Goal: Find specific page/section: Find specific page/section

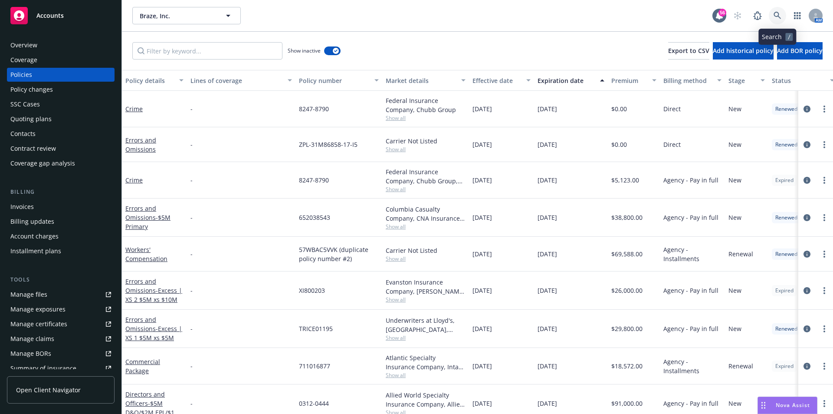
click at [785, 14] on link at bounding box center [777, 15] width 17 height 17
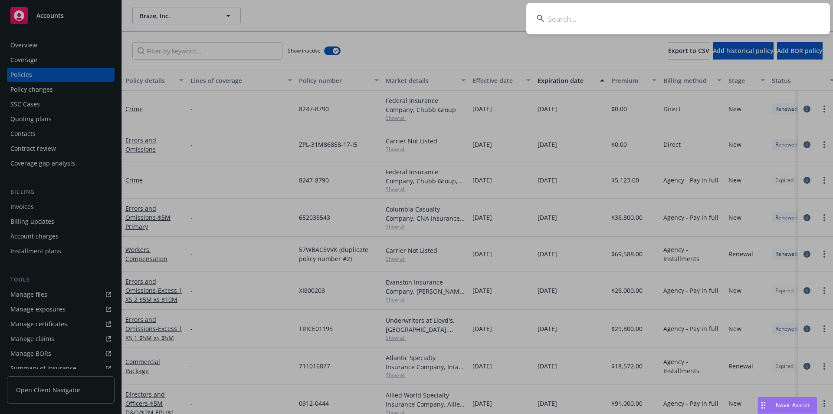
click at [600, 20] on input at bounding box center [679, 18] width 304 height 31
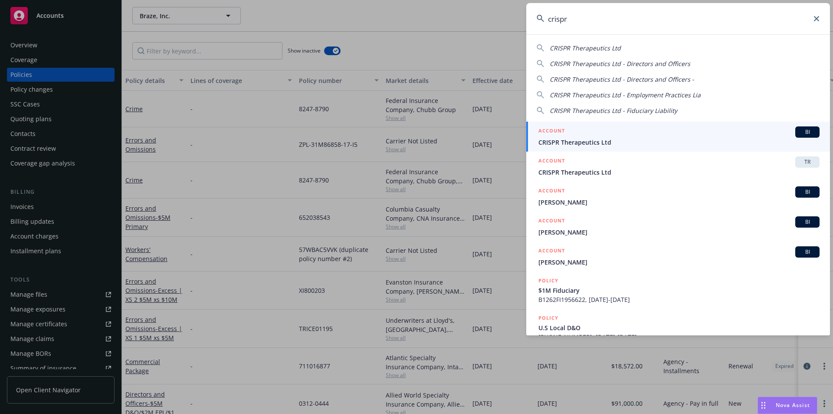
type input "crispr"
click at [612, 140] on span "CRISPR Therapeutics Ltd" at bounding box center [679, 142] width 281 height 9
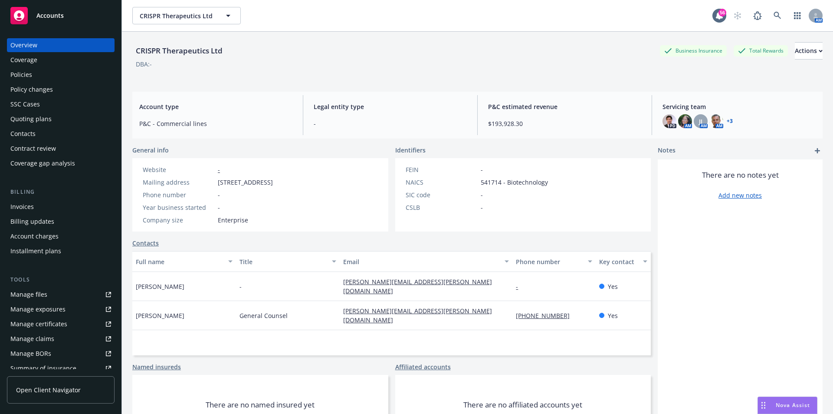
click at [38, 71] on div "Policies" at bounding box center [60, 75] width 101 height 14
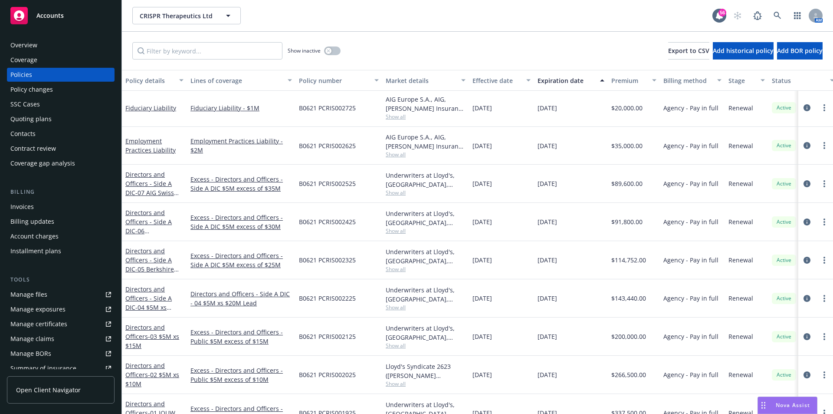
scroll to position [13, 0]
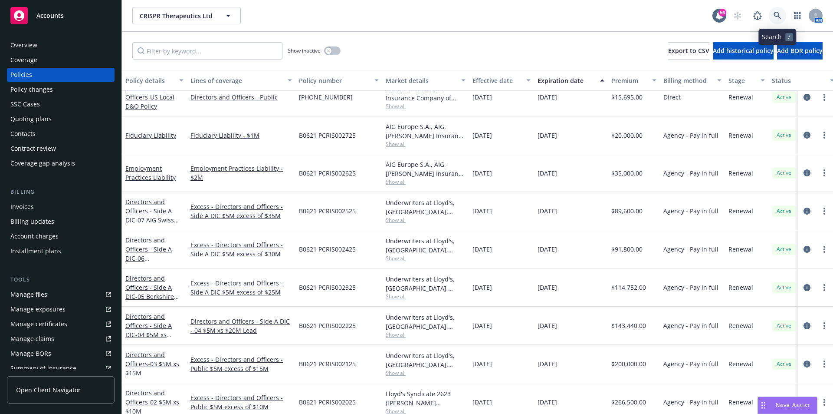
click at [776, 17] on icon at bounding box center [778, 16] width 8 height 8
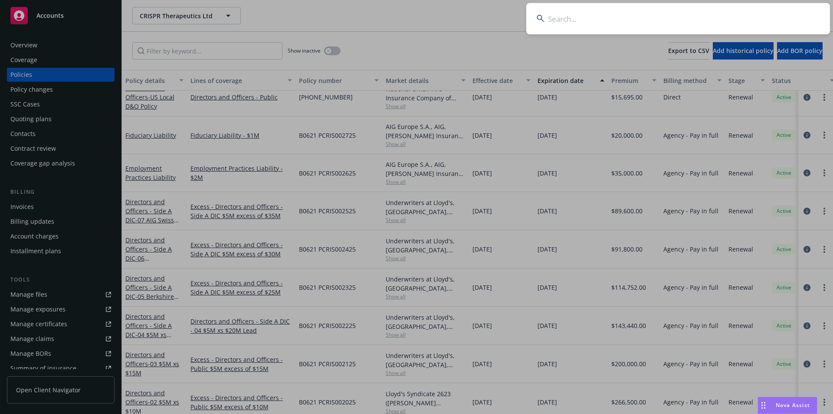
click at [601, 19] on input at bounding box center [679, 18] width 304 height 31
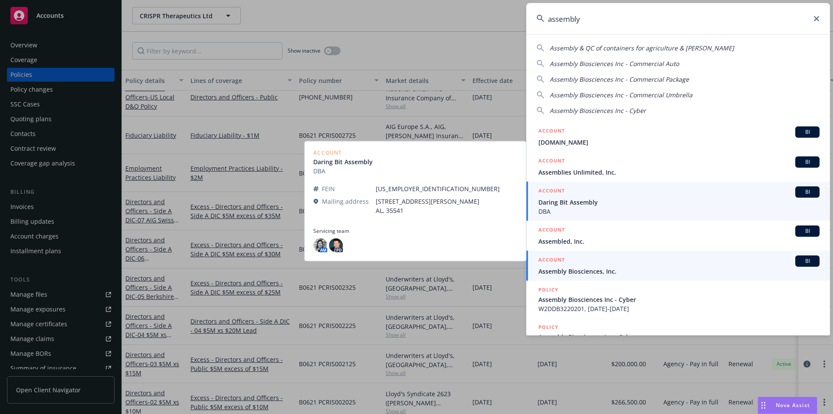
type input "assembly"
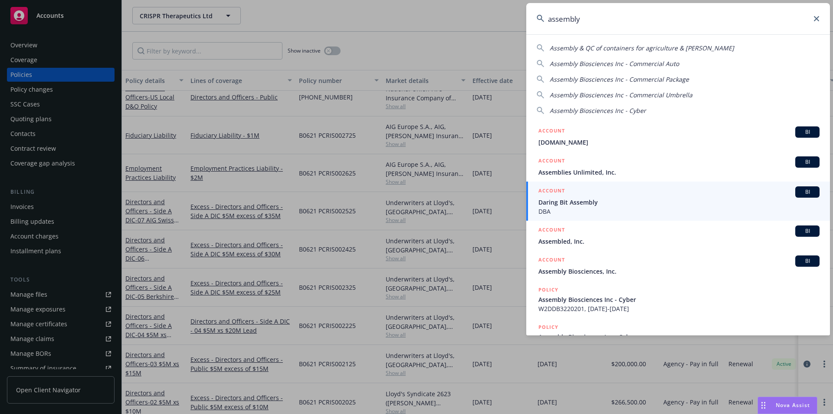
click at [593, 270] on span "Assembly Biosciences, Inc." at bounding box center [679, 271] width 281 height 9
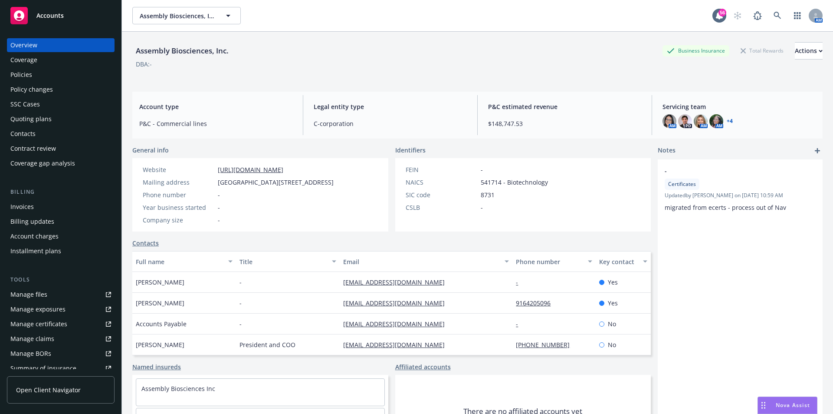
click at [32, 72] on div "Policies" at bounding box center [60, 75] width 101 height 14
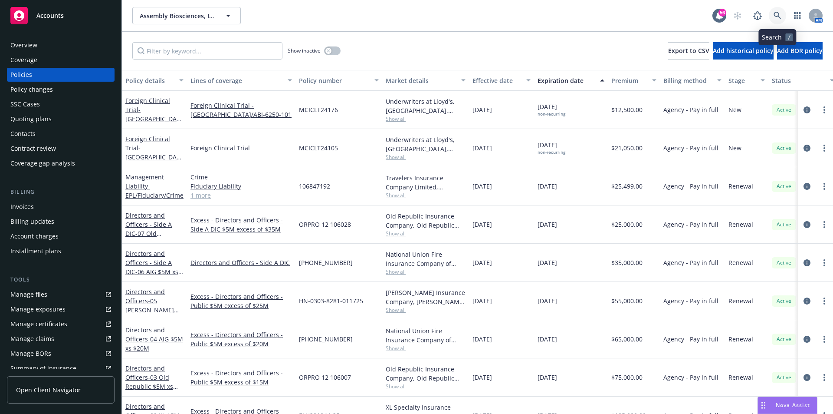
click at [777, 16] on icon at bounding box center [778, 16] width 8 height 8
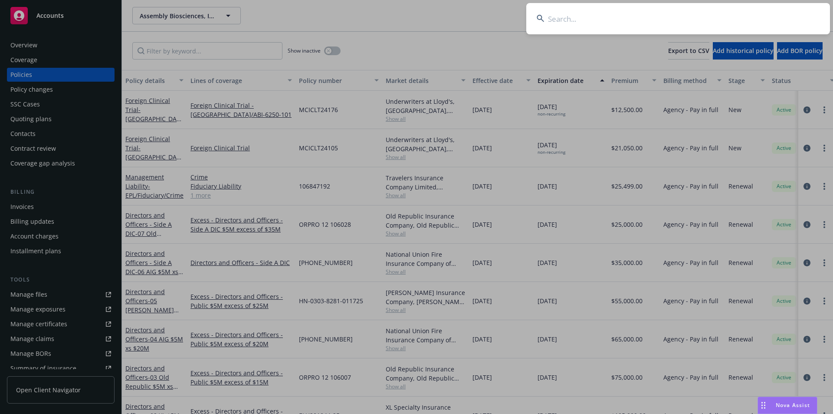
click at [652, 20] on input at bounding box center [679, 18] width 304 height 31
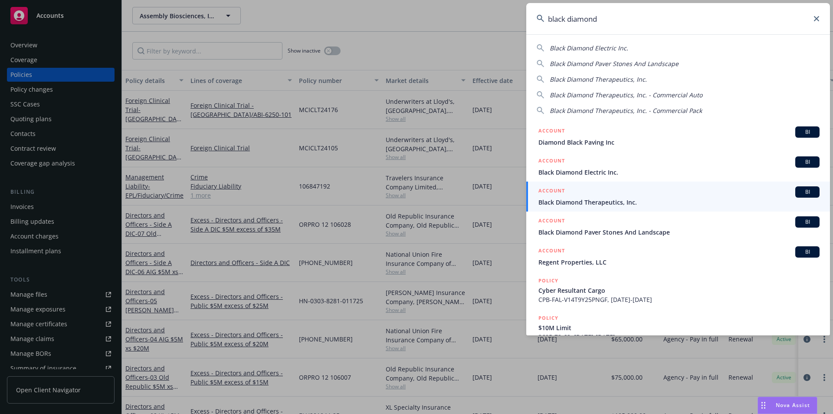
type input "black diamond"
click at [616, 188] on div "ACCOUNT BI" at bounding box center [679, 191] width 281 height 11
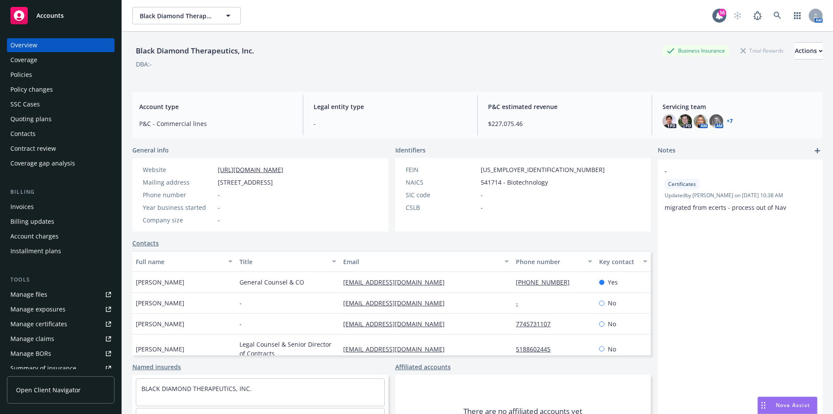
click at [16, 74] on div "Policies" at bounding box center [21, 75] width 22 height 14
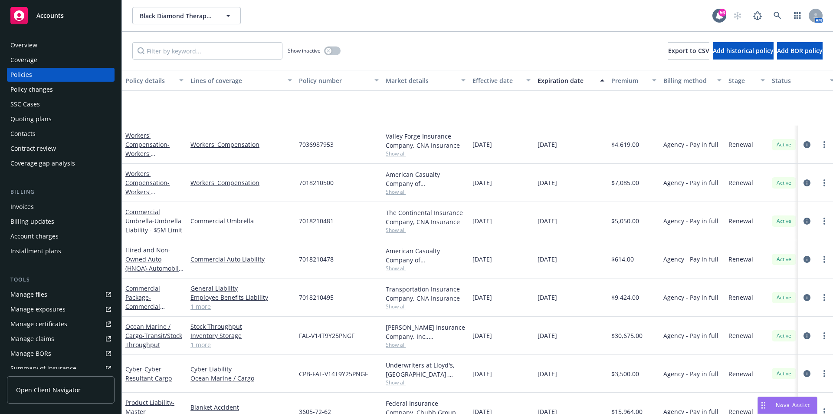
scroll to position [477, 0]
